Goal: Find specific page/section: Find specific page/section

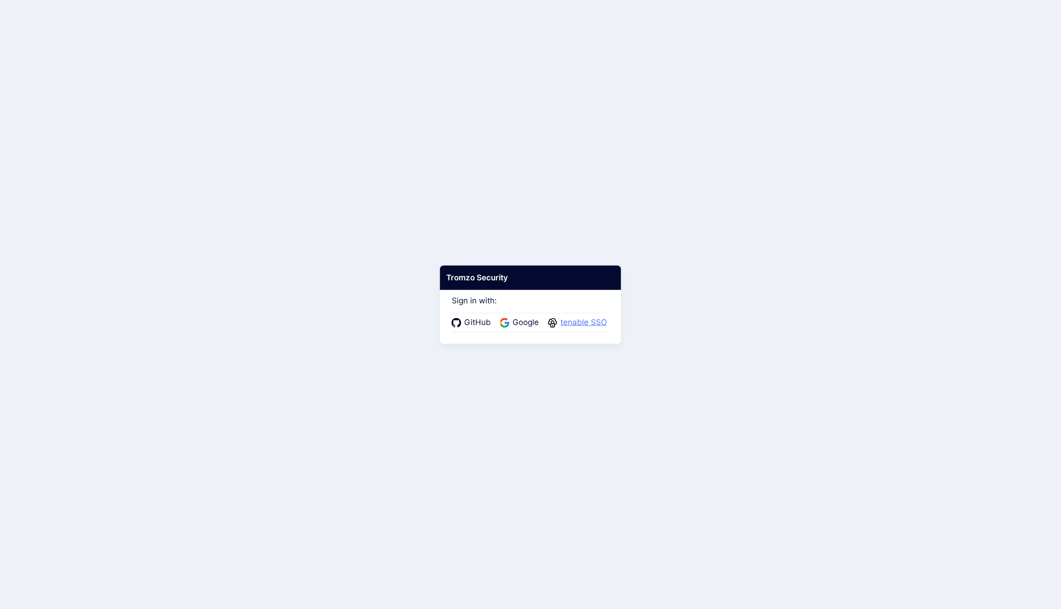
click at [574, 323] on span "tenable SSO" at bounding box center [584, 323] width 52 height 12
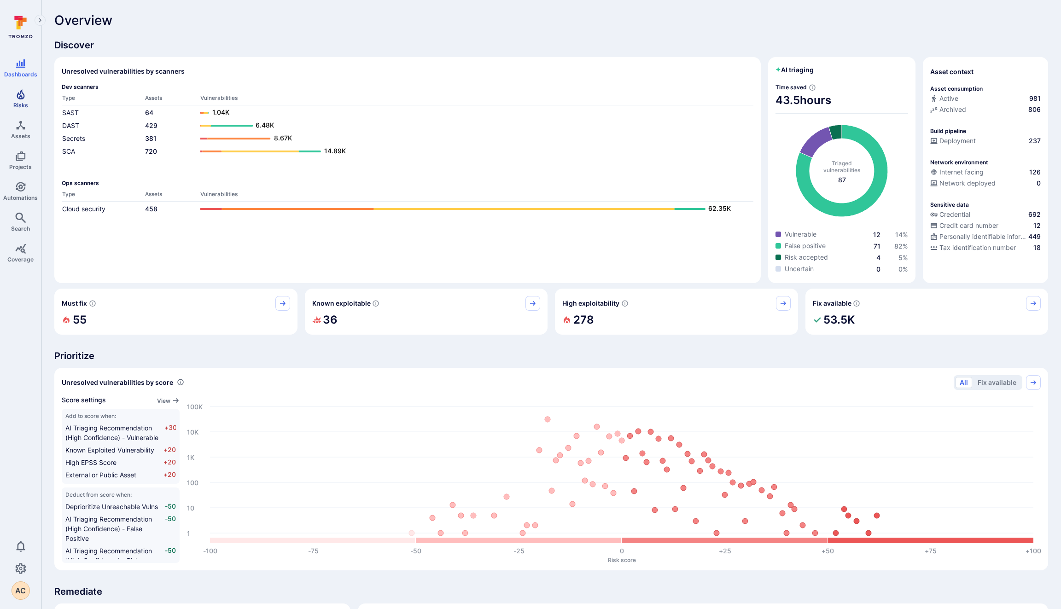
click at [15, 93] on icon "Risks" at bounding box center [20, 94] width 11 height 11
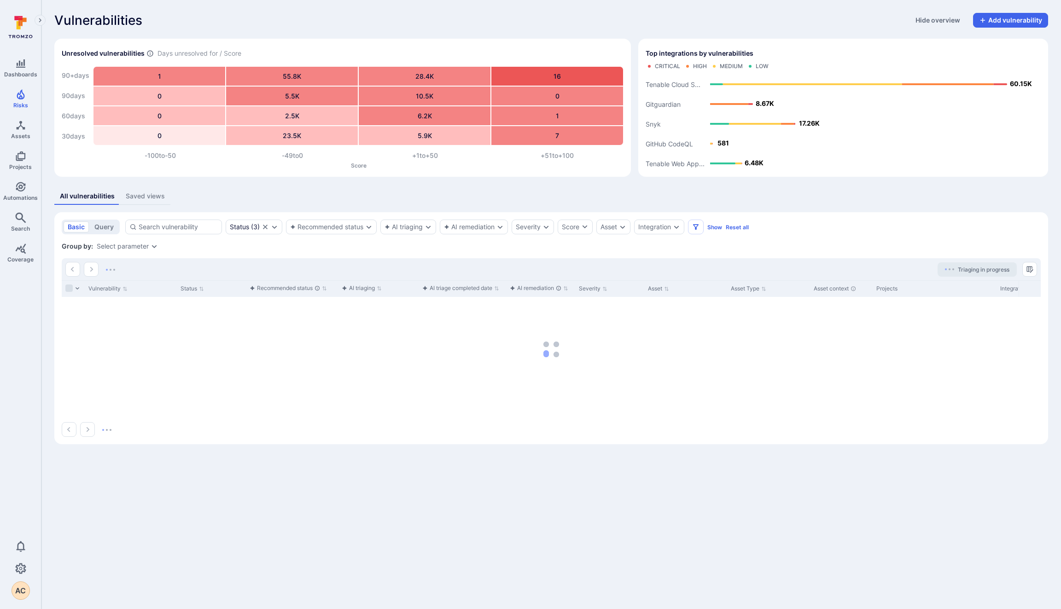
click at [139, 193] on div "Saved views" at bounding box center [145, 196] width 39 height 9
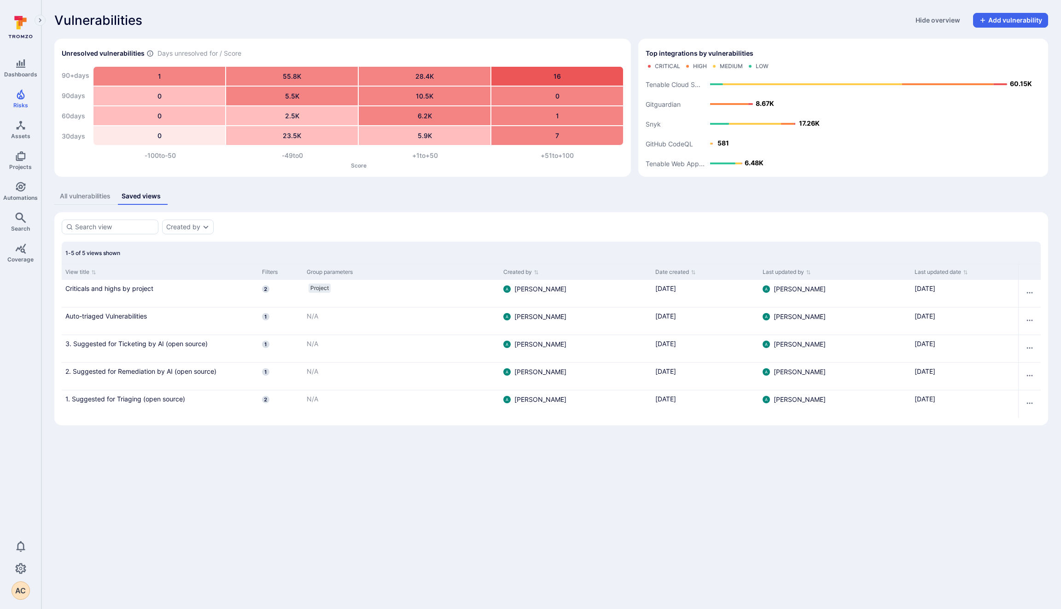
drag, startPoint x: 124, startPoint y: 399, endPoint x: 126, endPoint y: 395, distance: 5.1
click at [124, 399] on link "1. Suggested for Triaging (open source)" at bounding box center [159, 399] width 189 height 10
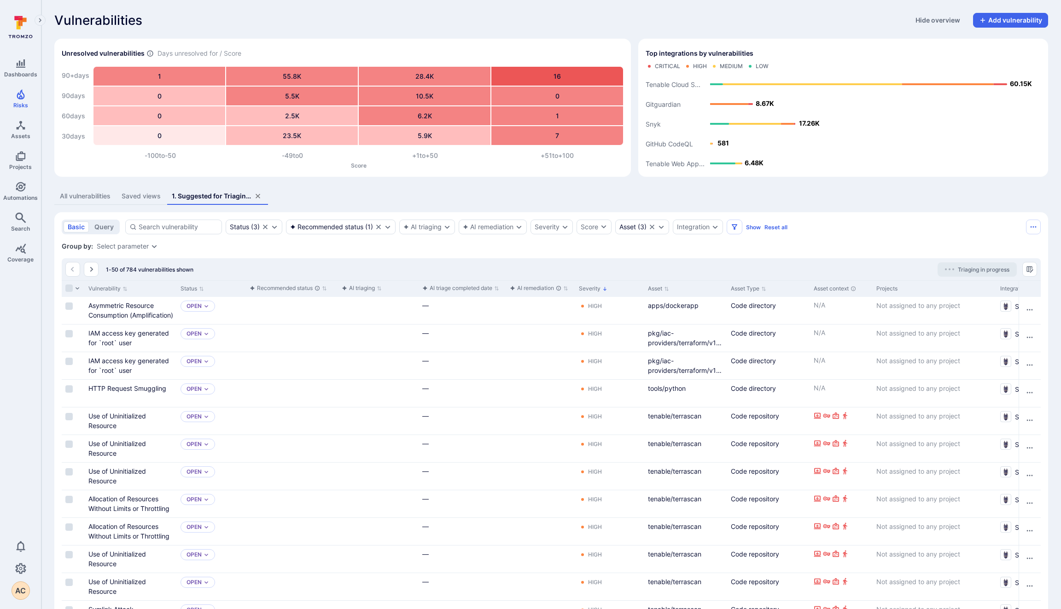
click at [606, 24] on div "Vulnerabilities Hide overview Add vulnerability" at bounding box center [551, 20] width 994 height 15
